Goal: Task Accomplishment & Management: Use online tool/utility

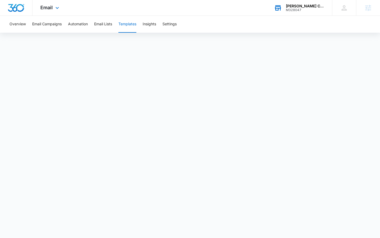
click at [303, 12] on div "M328047" at bounding box center [305, 10] width 38 height 4
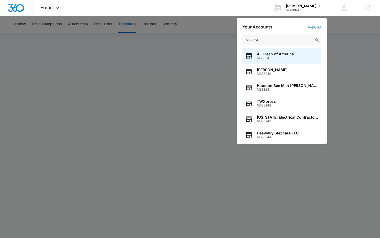
type input "M33824"
click at [269, 55] on span "All Clean of America" at bounding box center [275, 54] width 37 height 4
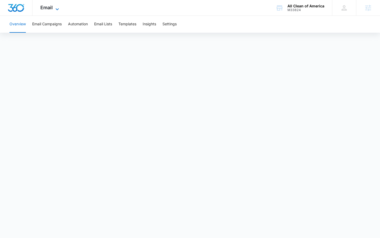
click at [52, 7] on span "Email" at bounding box center [46, 8] width 12 height 6
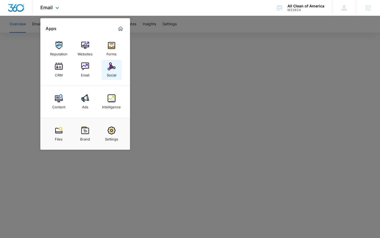
click at [116, 69] on link "Social" at bounding box center [111, 70] width 20 height 20
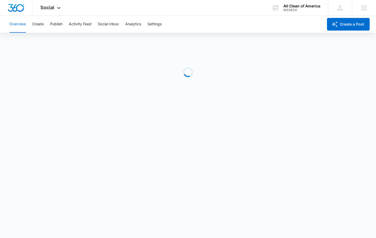
click at [38, 24] on div "Social Apps Reputation Websites Forms CRM Email Social Content Ads Intelligence…" at bounding box center [188, 56] width 376 height 112
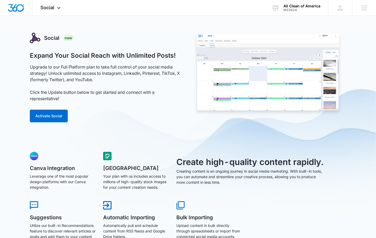
click at [62, 111] on button "Activate Social" at bounding box center [49, 116] width 38 height 13
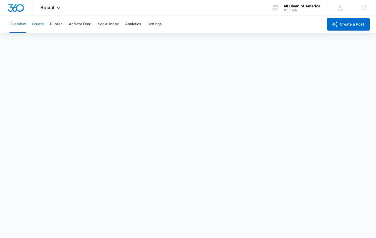
click at [40, 26] on button "Create" at bounding box center [38, 24] width 12 height 17
